Goal: Transaction & Acquisition: Purchase product/service

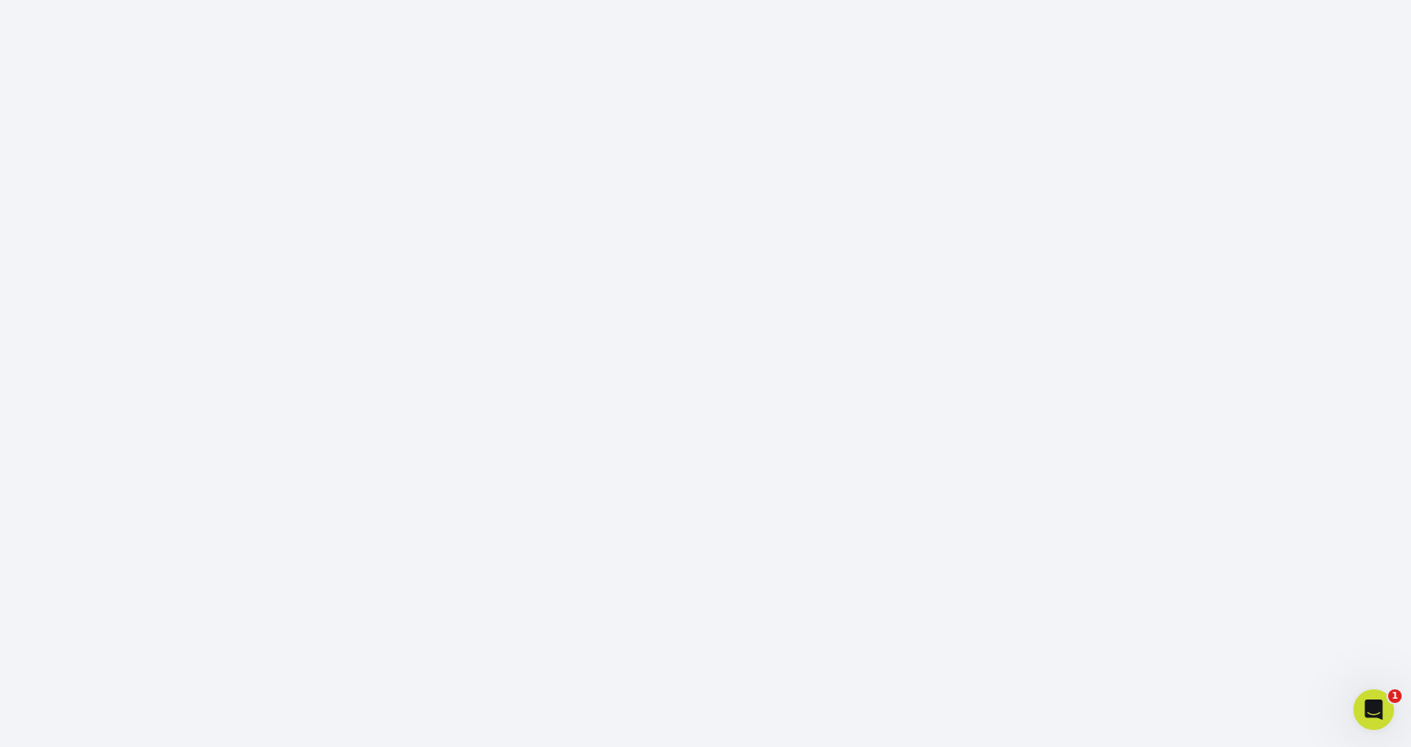
scroll to position [224, 0]
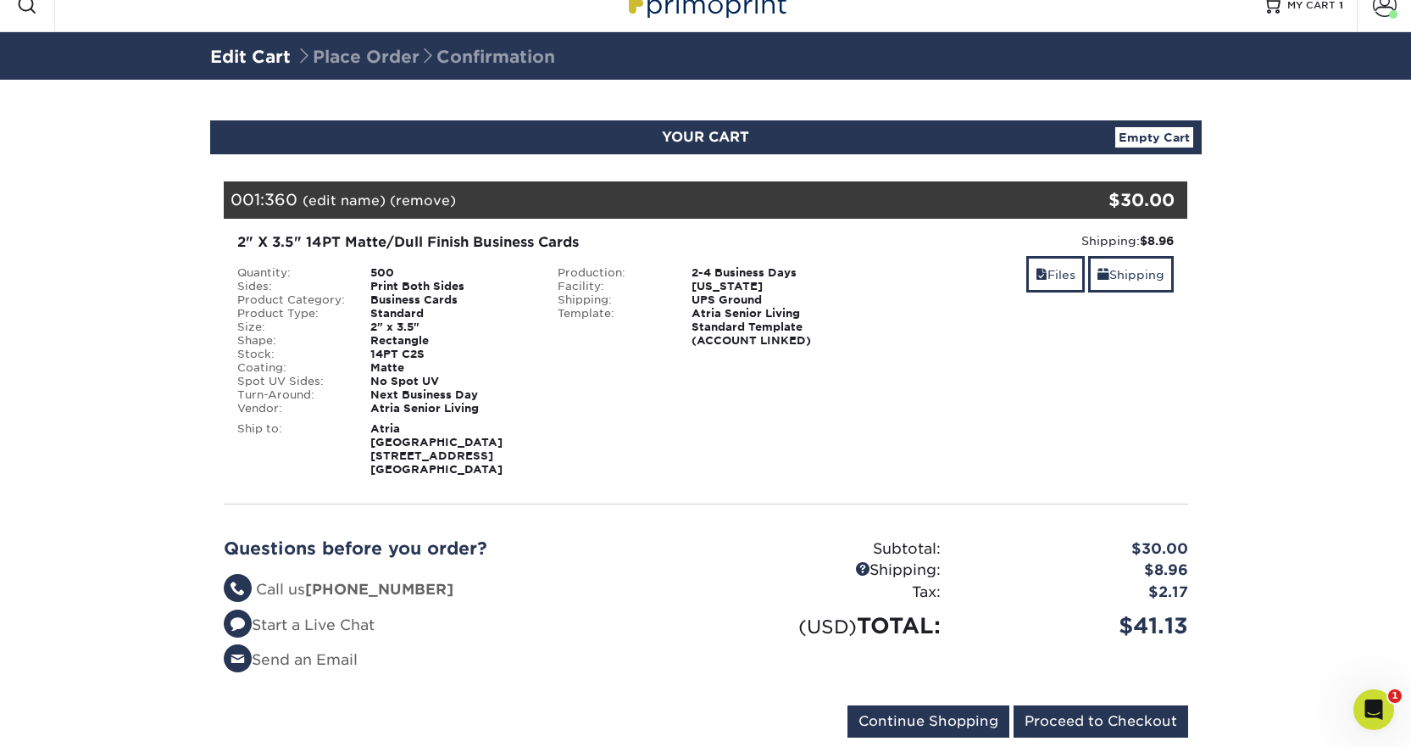
scroll to position [60, 0]
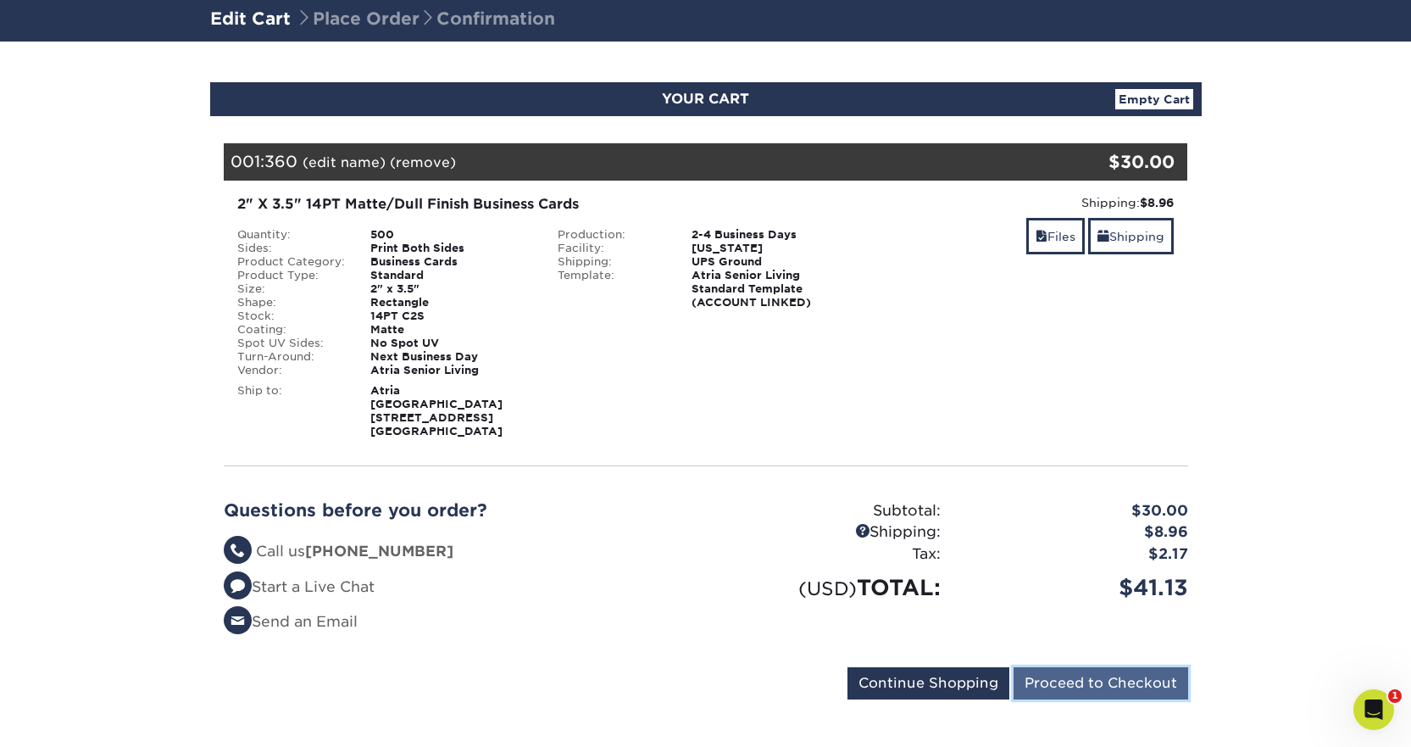
click at [1131, 667] on input "Proceed to Checkout" at bounding box center [1100, 683] width 175 height 32
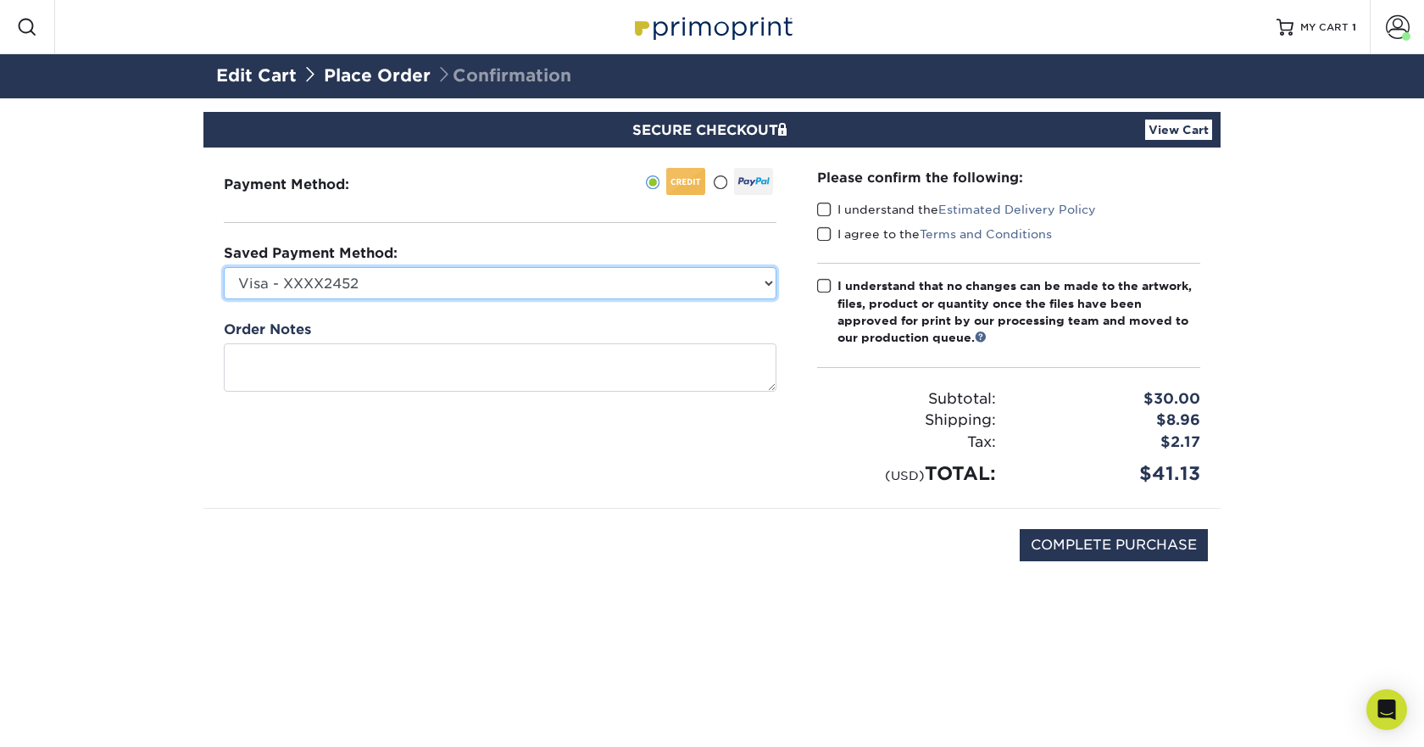
click at [406, 288] on select "Visa - XXXX2452 Visa - XXXX6619 Visa - XXXX2452 Visa - XXXX2729 Visa - XXXX8808…" at bounding box center [500, 283] width 552 height 32
select select "75226"
click at [224, 267] on select "Visa - XXXX2452 Visa - XXXX6619 Visa - XXXX2452 Visa - XXXX2729 Visa - XXXX8808…" at bounding box center [500, 283] width 552 height 32
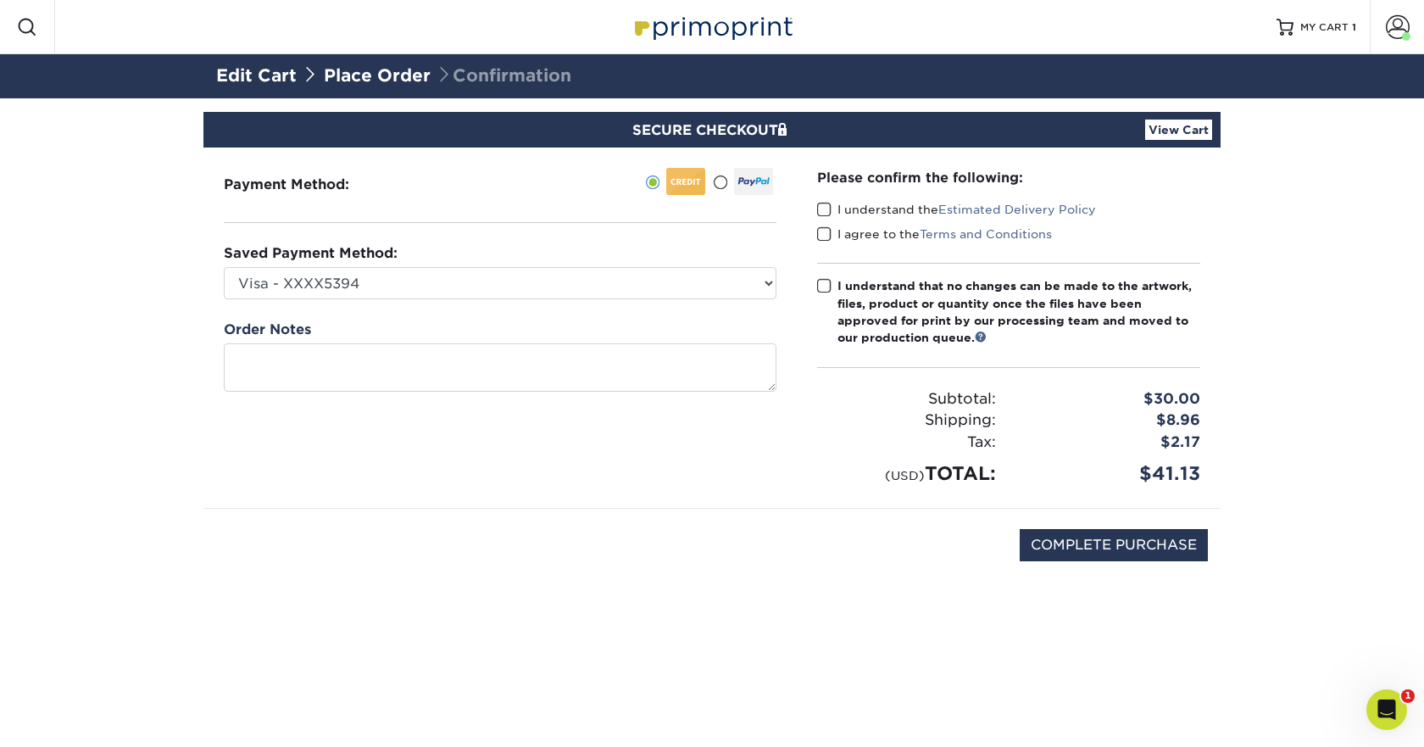
click at [823, 211] on span at bounding box center [824, 210] width 14 height 16
click at [0, 0] on input "I understand the Estimated Delivery Policy" at bounding box center [0, 0] width 0 height 0
click at [819, 235] on span at bounding box center [824, 234] width 14 height 16
click at [0, 0] on input "I agree to the Terms and Conditions" at bounding box center [0, 0] width 0 height 0
click at [831, 278] on label "I understand that no changes can be made to the artwork, files, product or quan…" at bounding box center [1008, 311] width 383 height 69
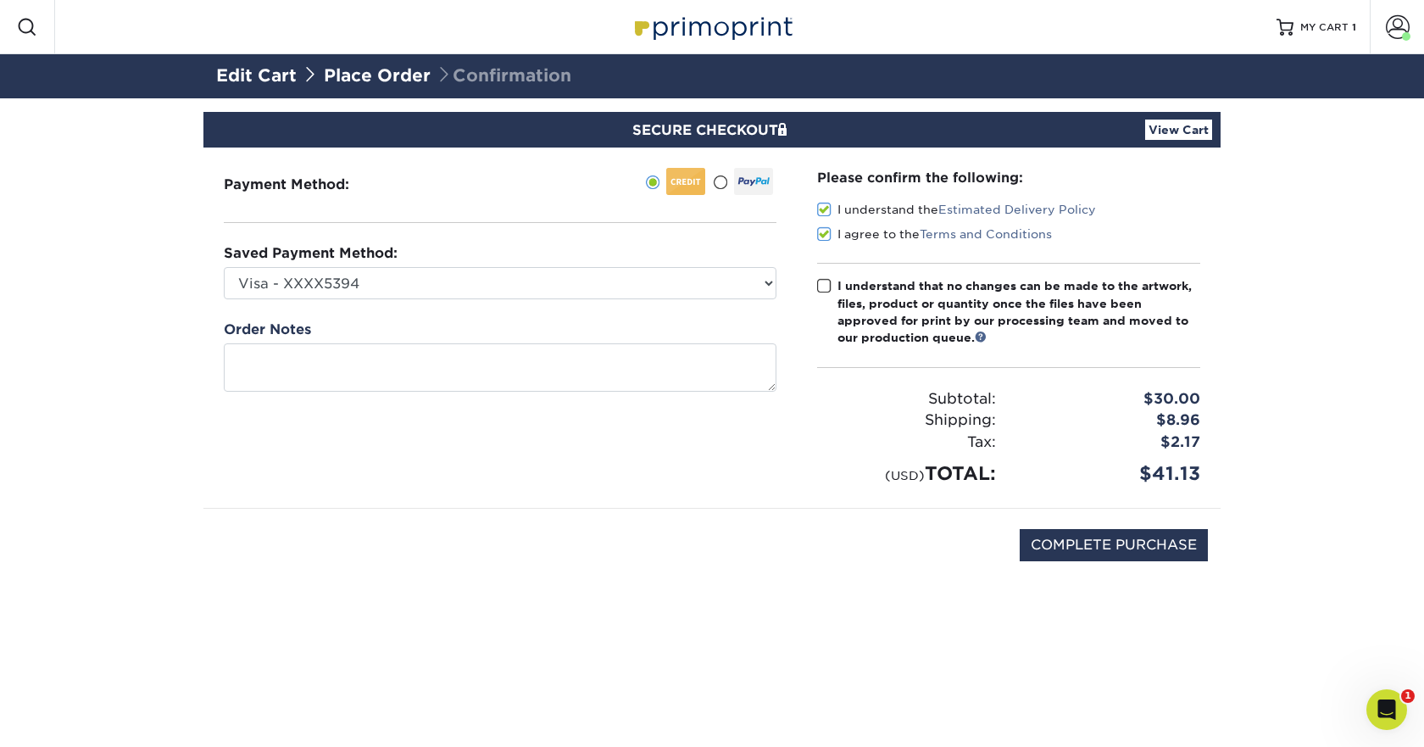
click at [0, 0] on input "I understand that no changes can be made to the artwork, files, product or quan…" at bounding box center [0, 0] width 0 height 0
click at [1116, 554] on input "COMPLETE PURCHASE" at bounding box center [1113, 545] width 188 height 32
type input "PROCESSING, PLEASE WAIT..."
